Goal: Transaction & Acquisition: Download file/media

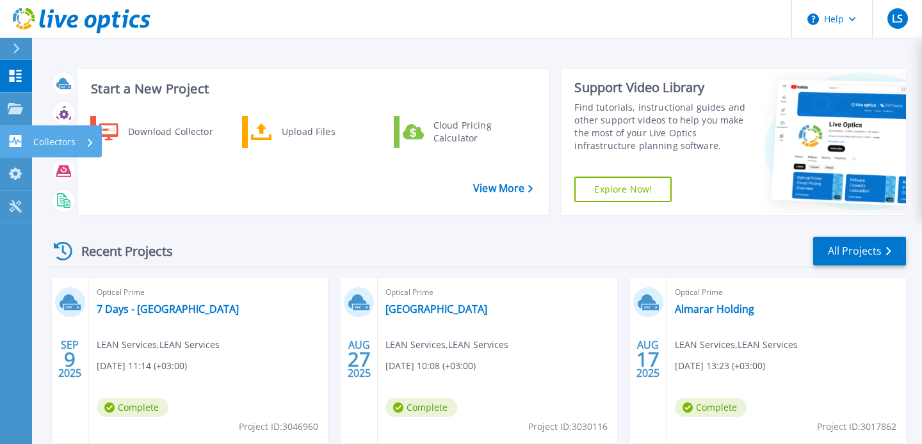
click at [15, 138] on icon at bounding box center [16, 141] width 12 height 12
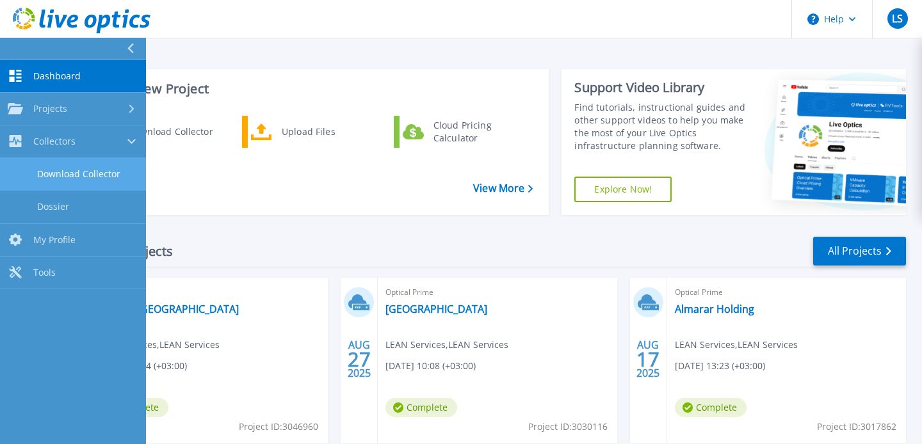
click at [113, 170] on link "Download Collector" at bounding box center [73, 174] width 146 height 33
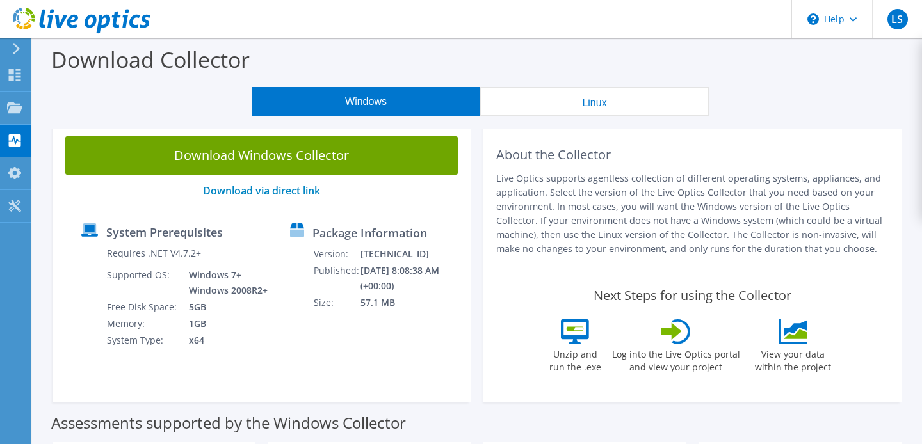
click at [539, 106] on button "Linux" at bounding box center [594, 101] width 229 height 29
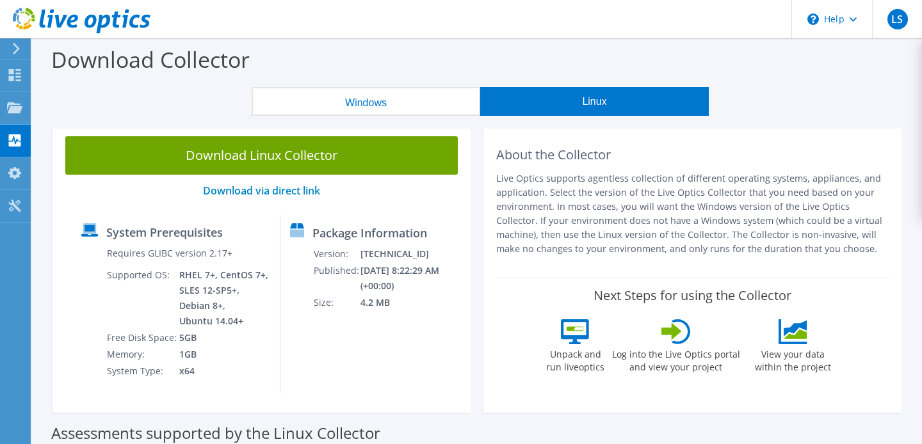
click at [389, 102] on button "Windows" at bounding box center [366, 101] width 229 height 29
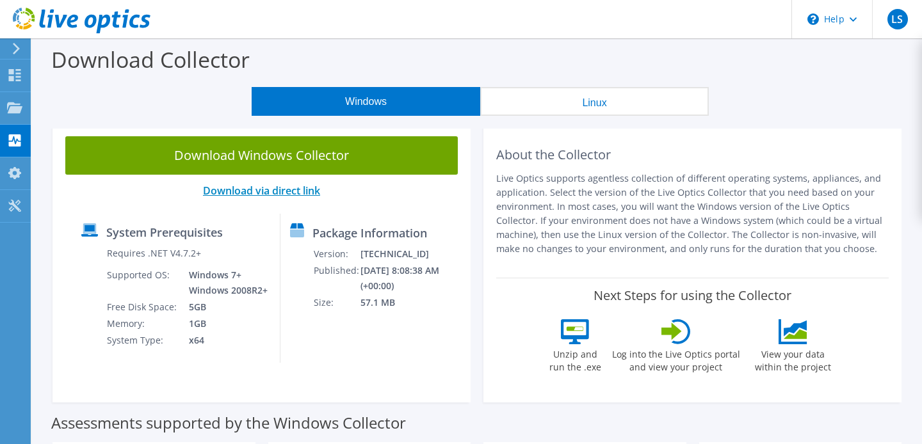
click at [271, 195] on link "Download via direct link" at bounding box center [261, 191] width 117 height 14
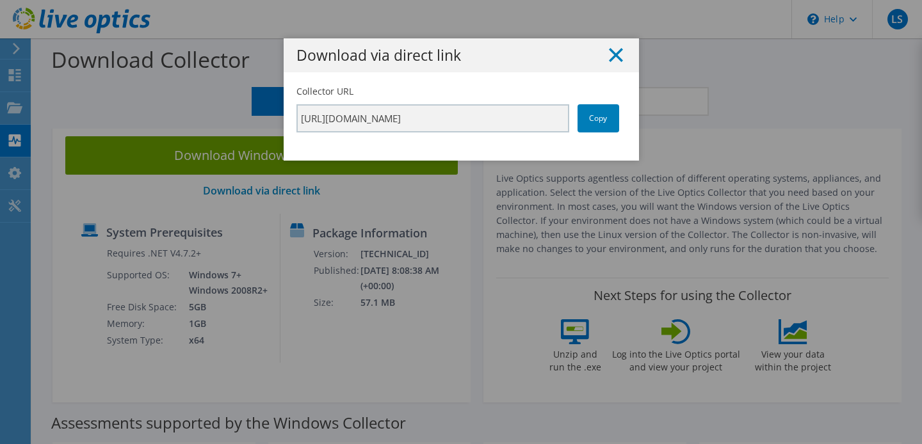
click at [613, 56] on line at bounding box center [616, 55] width 13 height 13
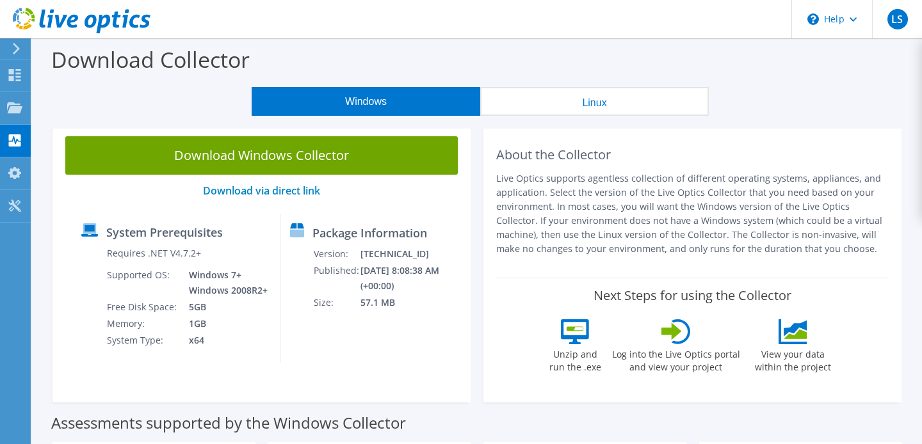
click at [536, 54] on div "Download Collector" at bounding box center [476, 62] width 877 height 49
click at [271, 191] on link "Download via direct link" at bounding box center [261, 191] width 117 height 14
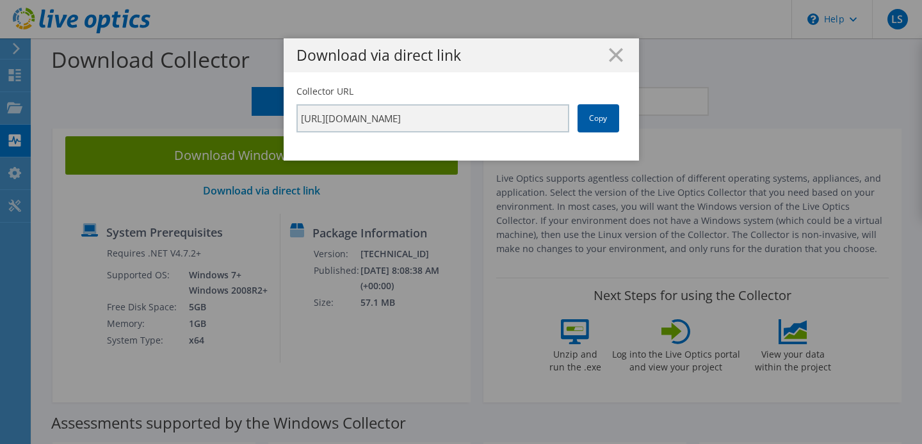
click at [605, 123] on link "Copy" at bounding box center [599, 118] width 42 height 28
click at [606, 56] on h1 "Download via direct link" at bounding box center [462, 55] width 330 height 15
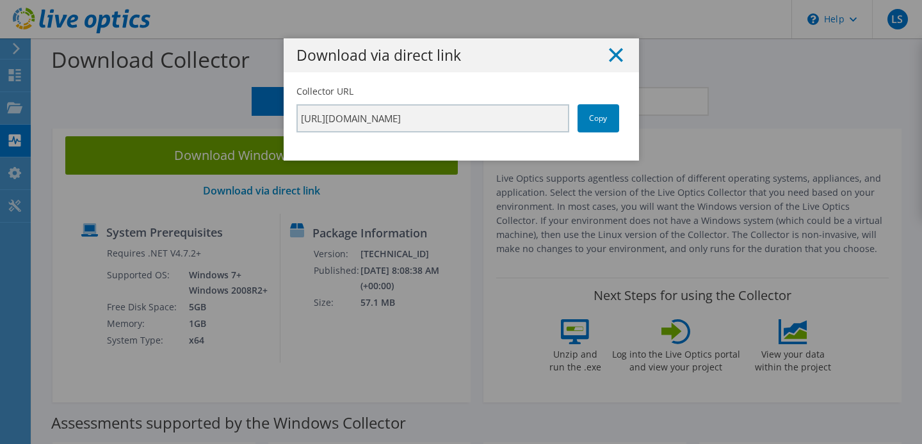
click at [618, 58] on line at bounding box center [616, 55] width 13 height 13
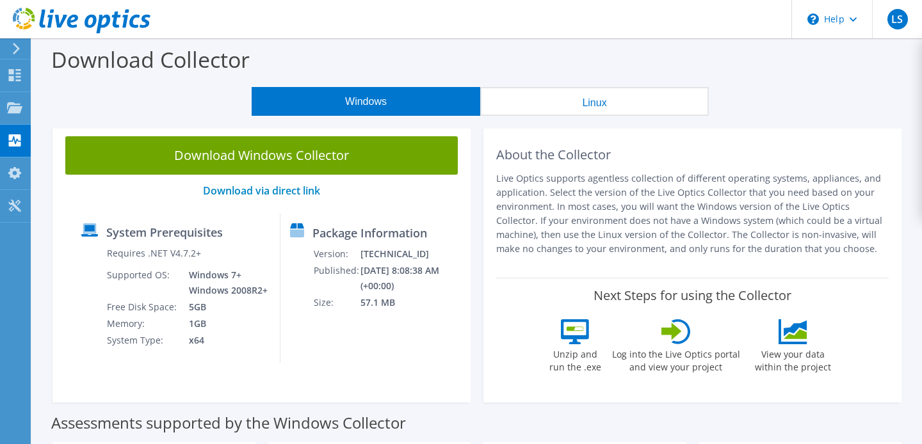
click at [572, 93] on button "Linux" at bounding box center [594, 101] width 229 height 29
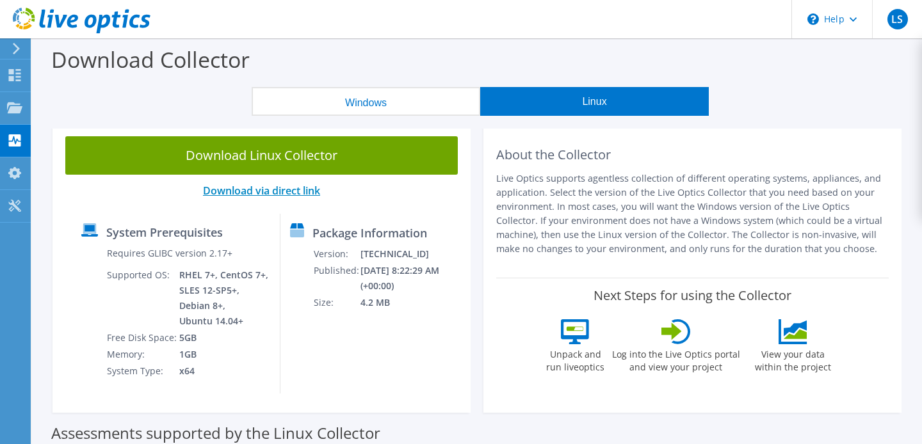
click at [291, 193] on link "Download via direct link" at bounding box center [261, 191] width 117 height 14
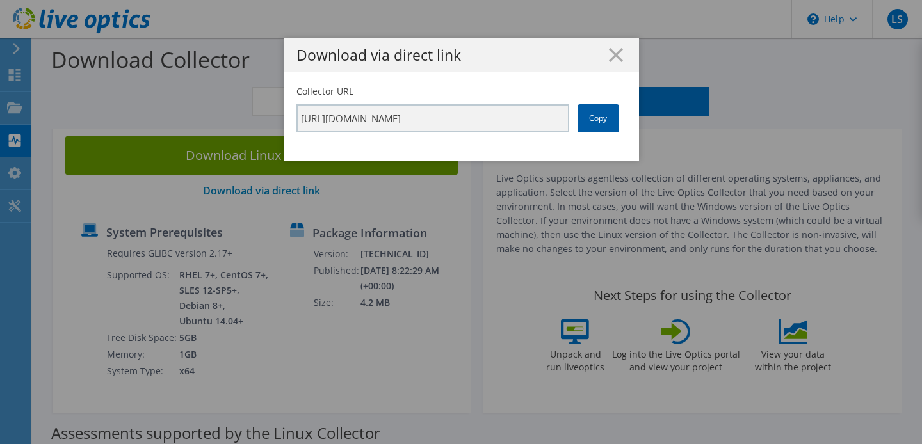
click at [589, 122] on link "Copy" at bounding box center [599, 118] width 42 height 28
click at [618, 59] on line at bounding box center [616, 55] width 13 height 13
